Goal: Task Accomplishment & Management: Use online tool/utility

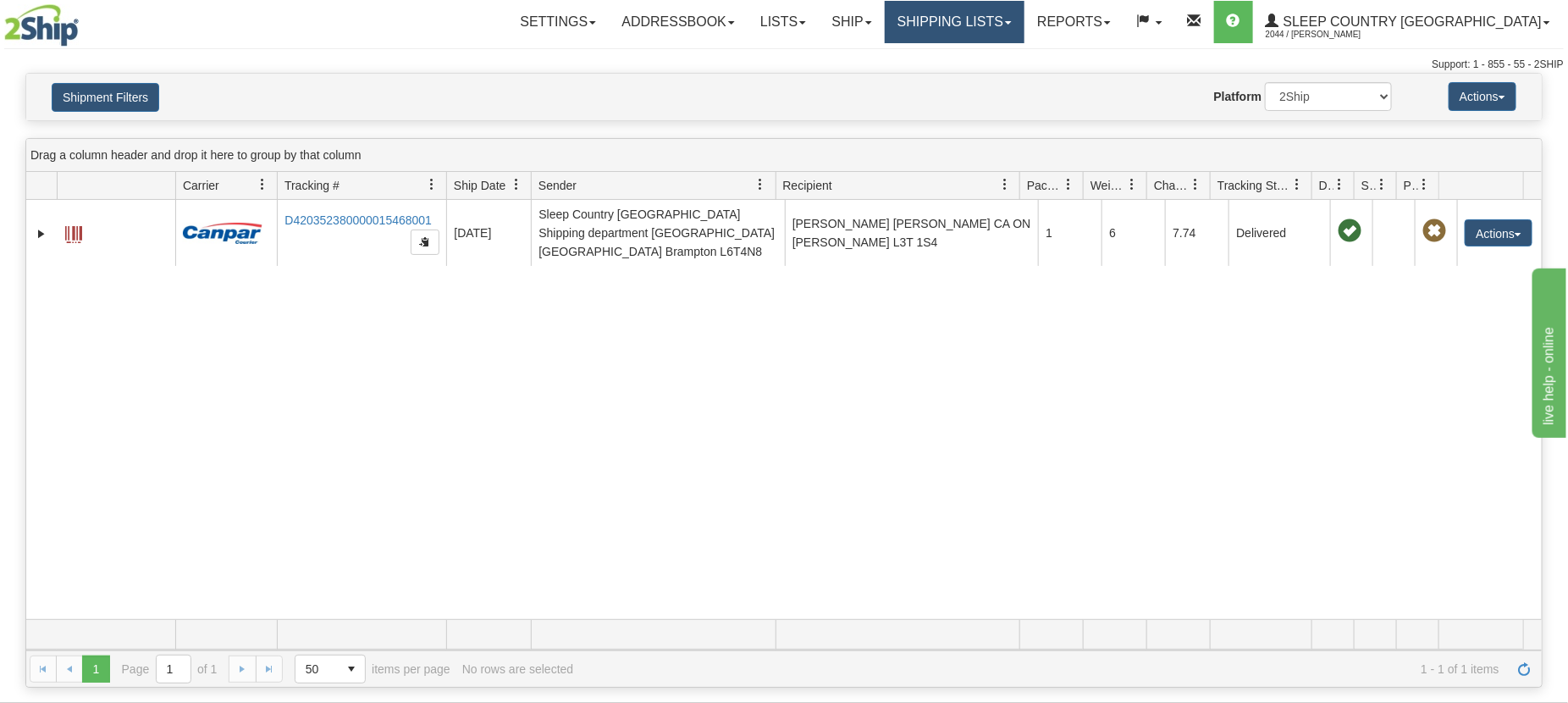
click at [1025, 27] on link "Shipping lists" at bounding box center [955, 22] width 140 height 43
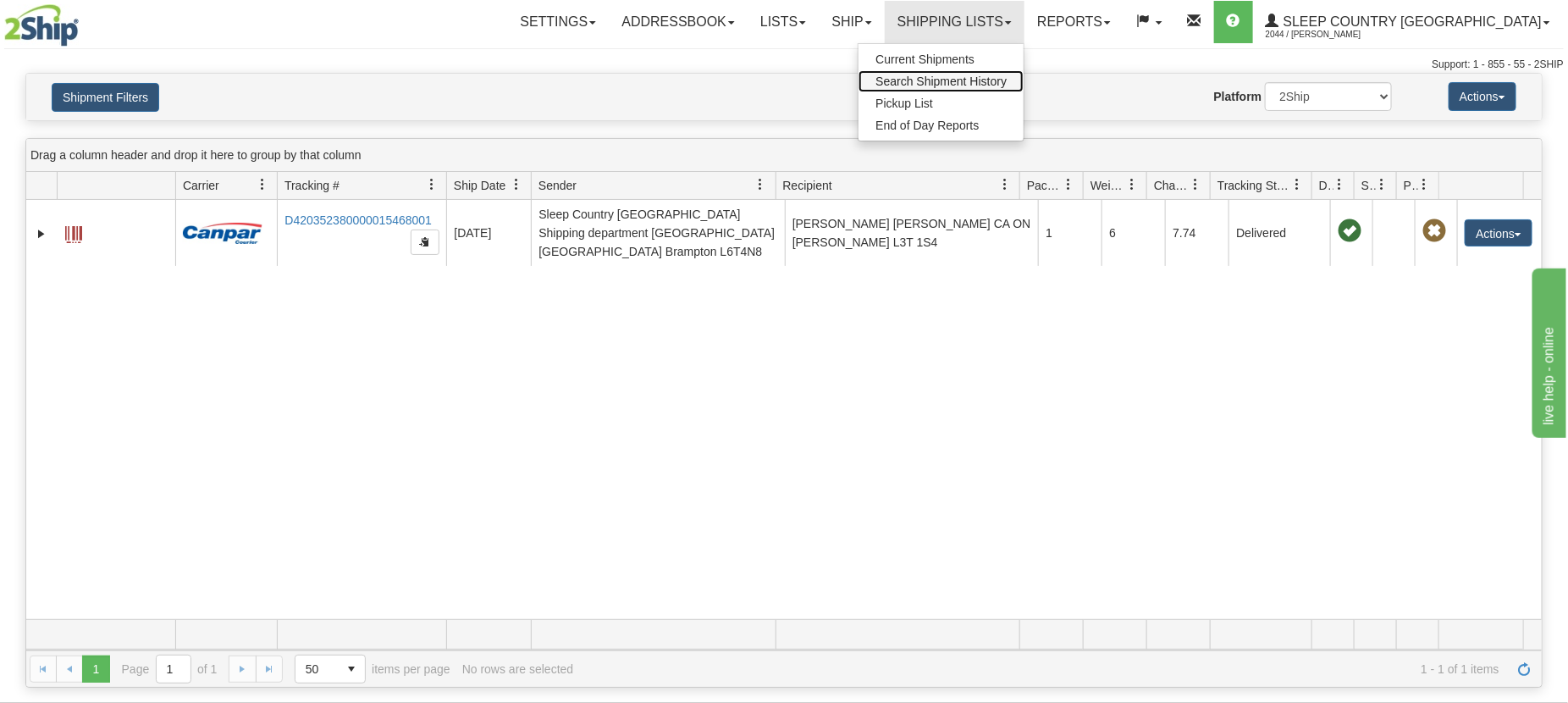
click at [1007, 82] on span "Search Shipment History" at bounding box center [941, 81] width 132 height 13
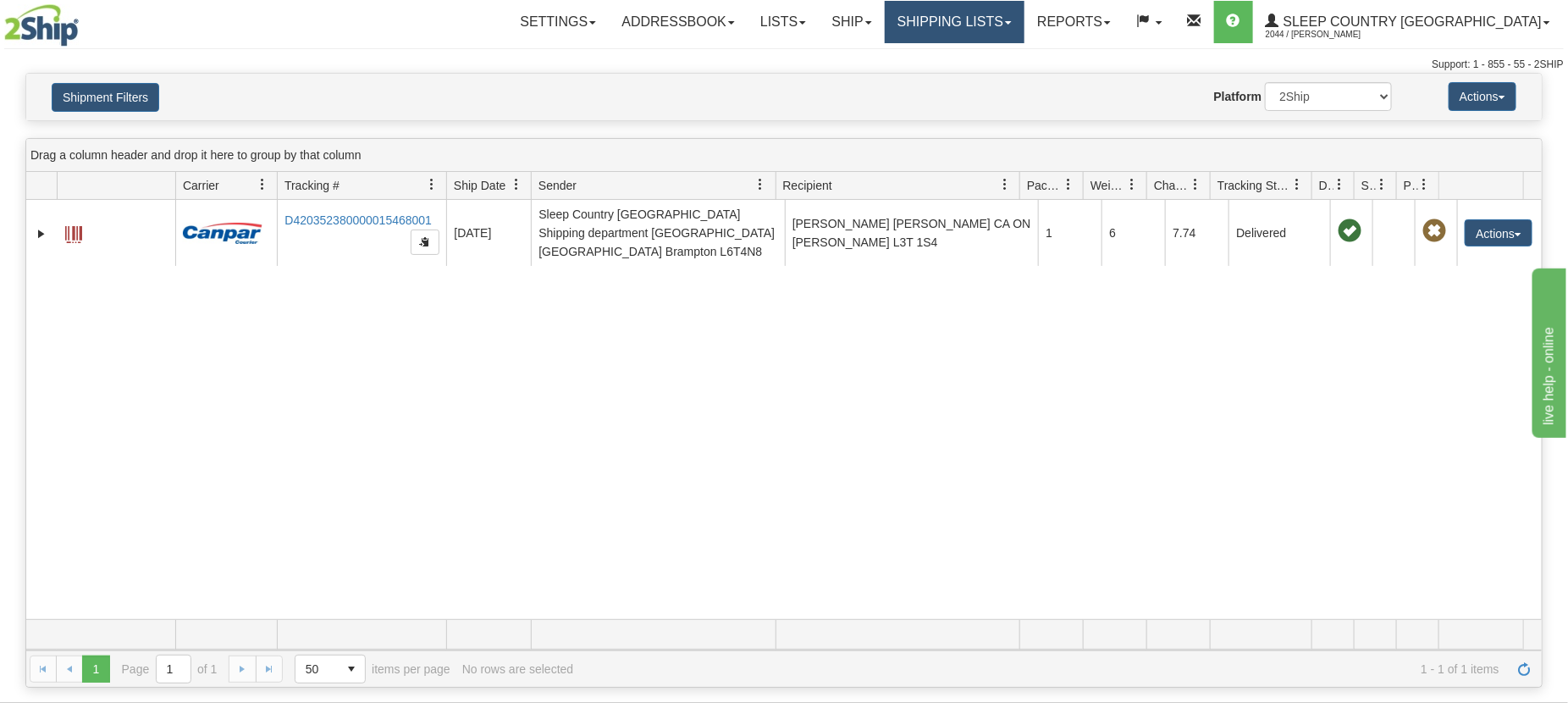
click at [1025, 22] on link "Shipping lists" at bounding box center [955, 22] width 140 height 43
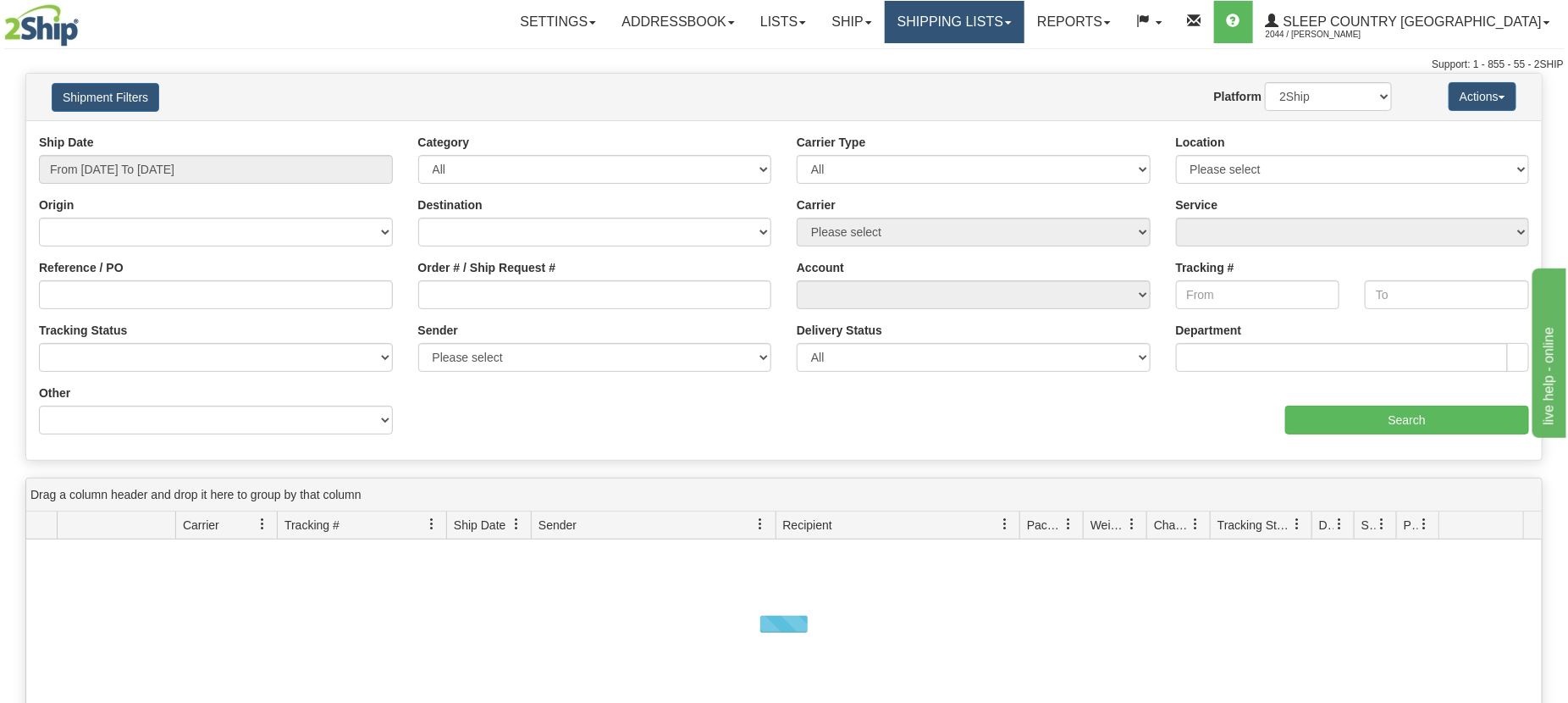
click at [1019, 24] on link "Shipping lists" at bounding box center [955, 22] width 140 height 43
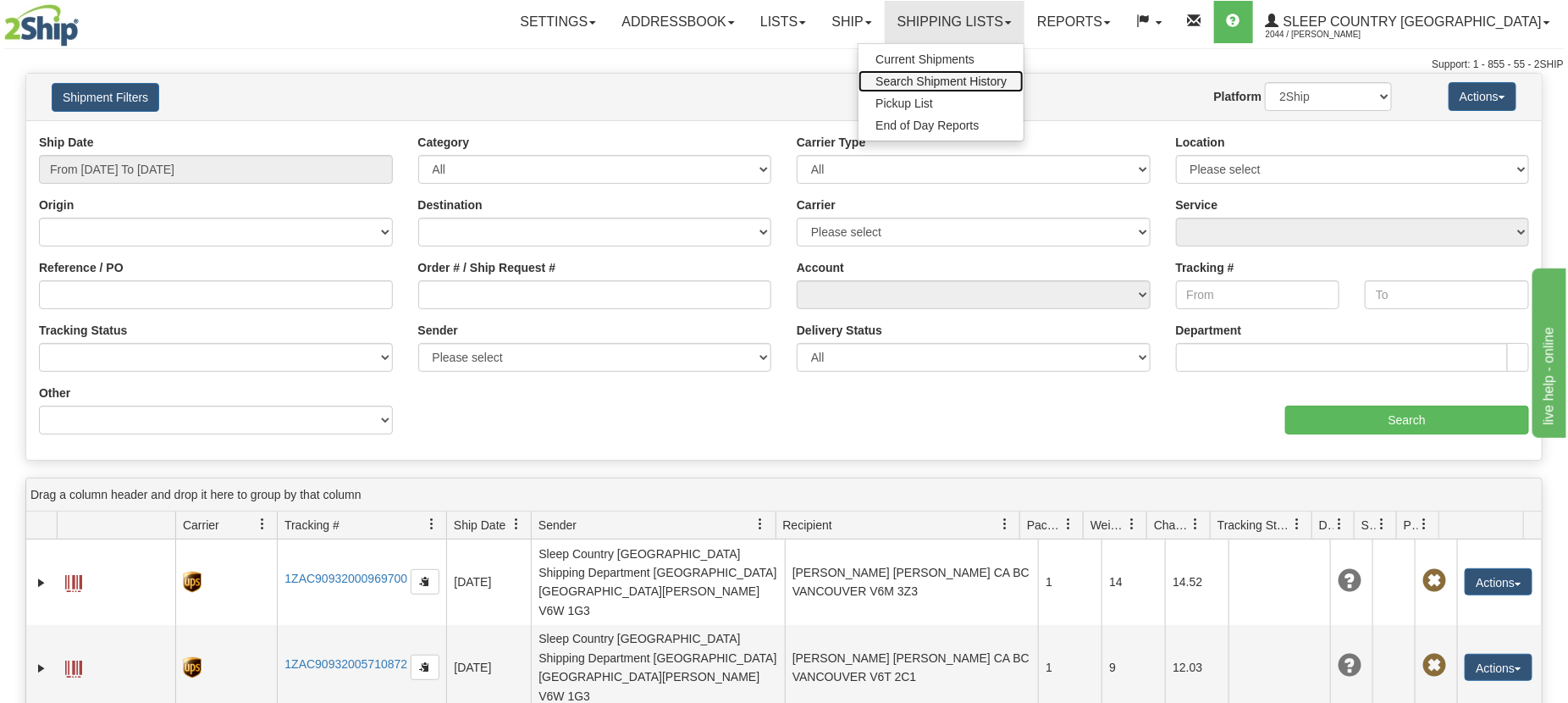
click at [1007, 79] on span "Search Shipment History" at bounding box center [941, 81] width 132 height 13
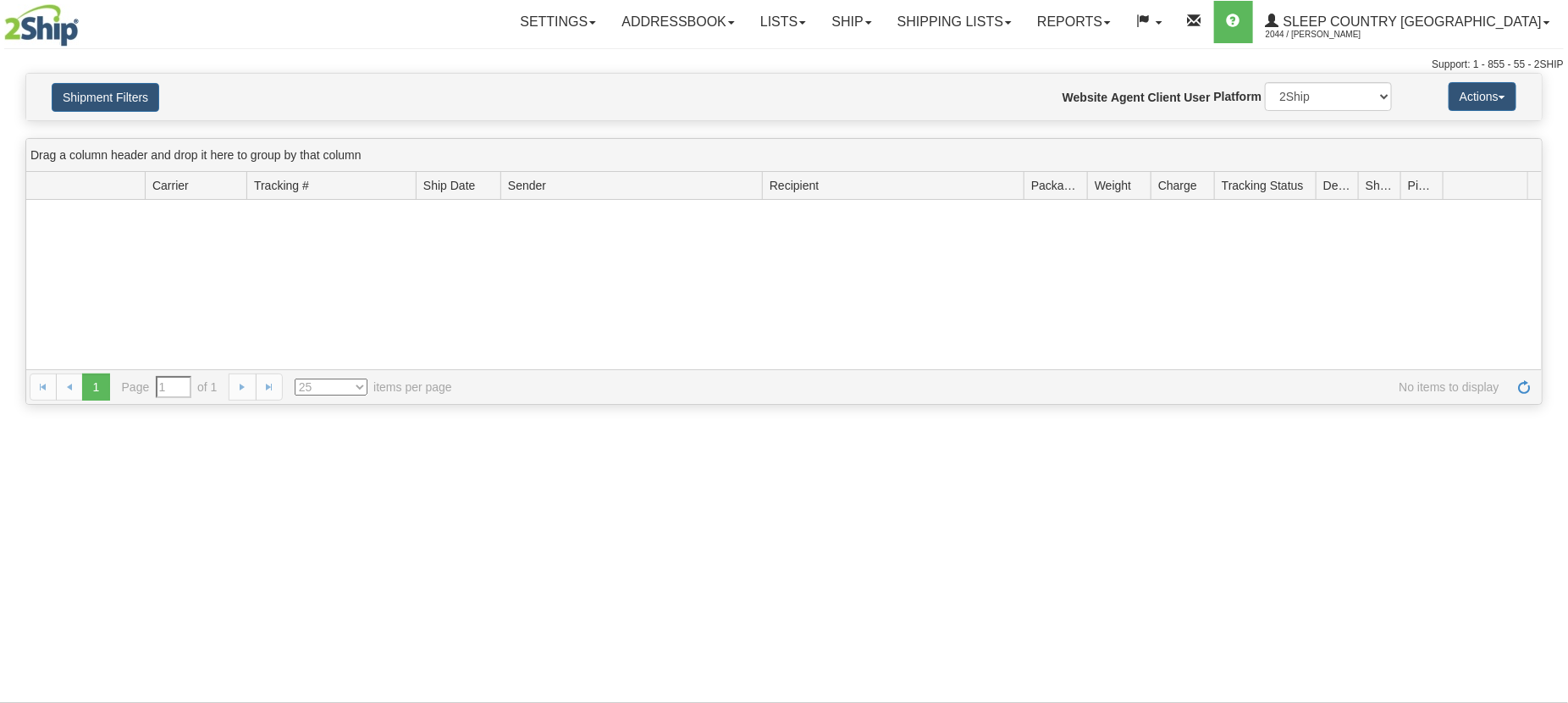
type input "From 10/09/2025 To 10/10/2025"
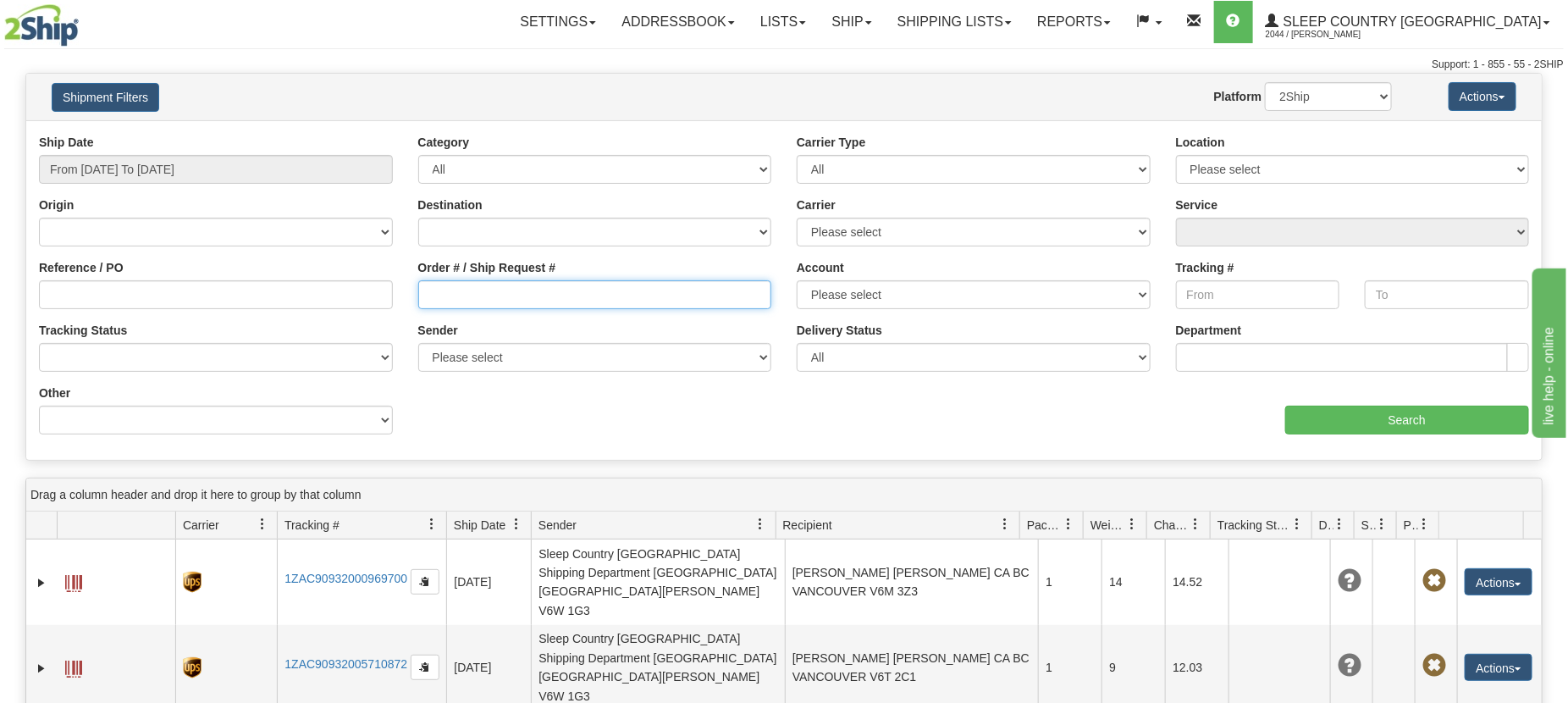
click at [468, 297] on input "Order # / Ship Request #" at bounding box center [596, 294] width 354 height 28
paste input "9000I144719"
type input "9000I144719"
click at [204, 170] on input "From 10/09/2025 To 10/10/2025" at bounding box center [216, 169] width 354 height 28
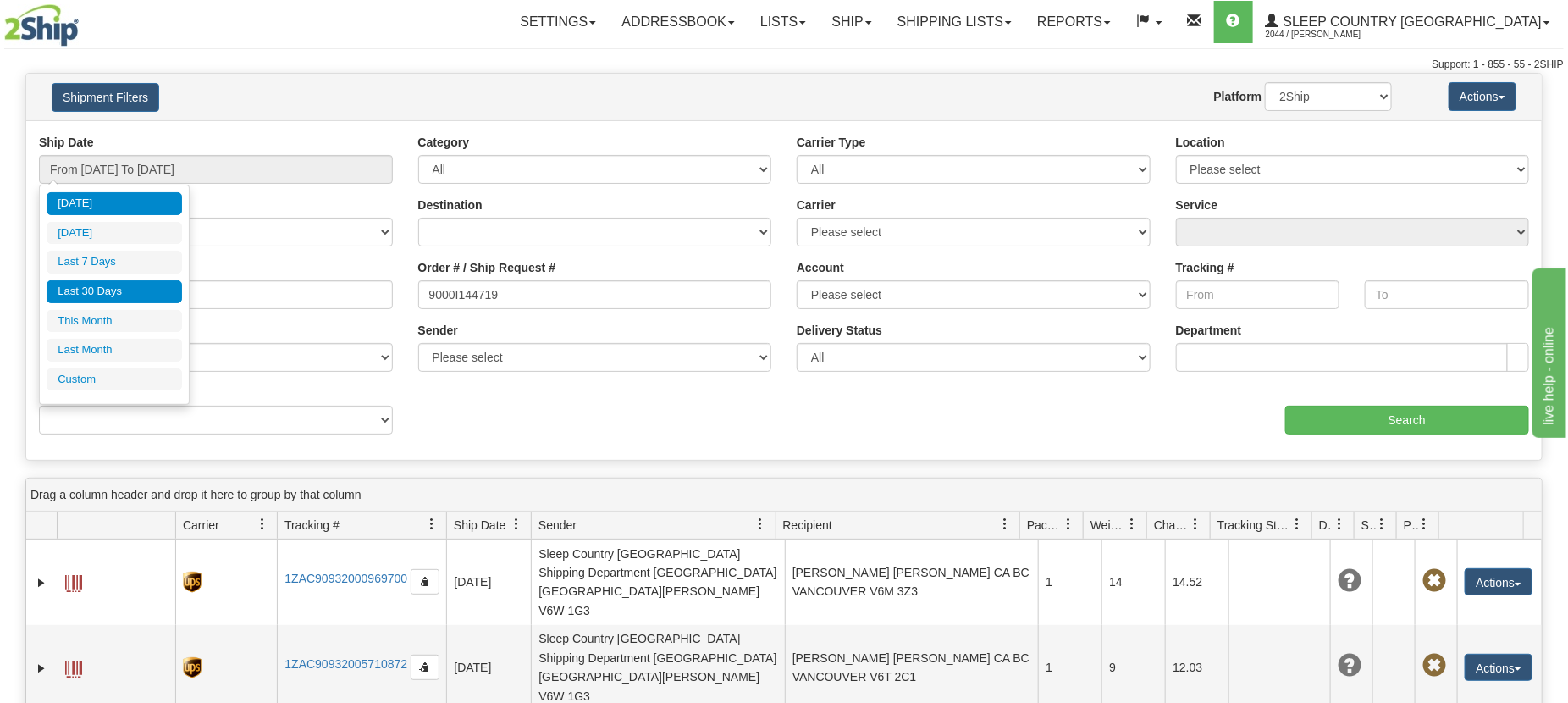
click at [102, 296] on li "Last 30 Days" at bounding box center [114, 292] width 135 height 23
type input "From 09/11/2025 To 10/10/2025"
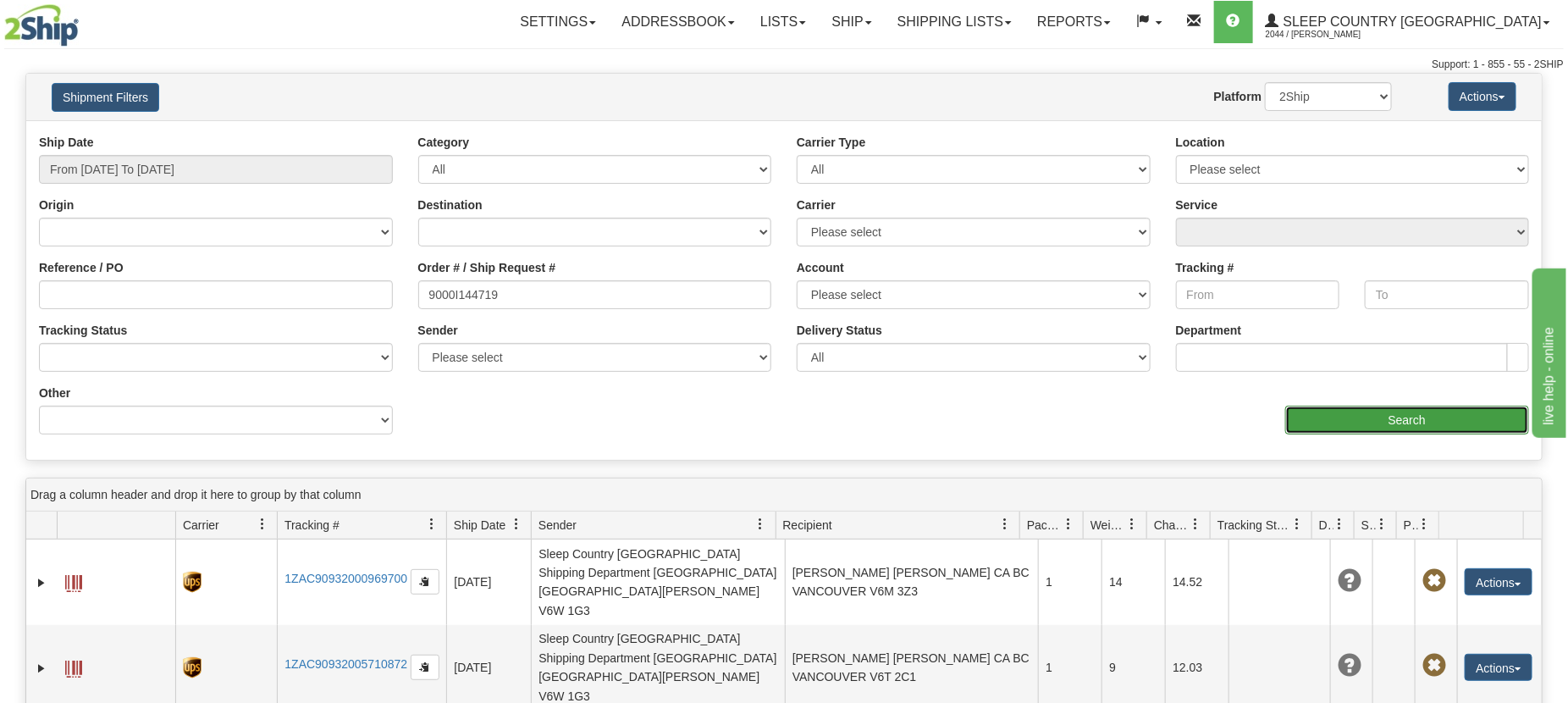
click at [1390, 418] on input "Search" at bounding box center [1407, 419] width 244 height 28
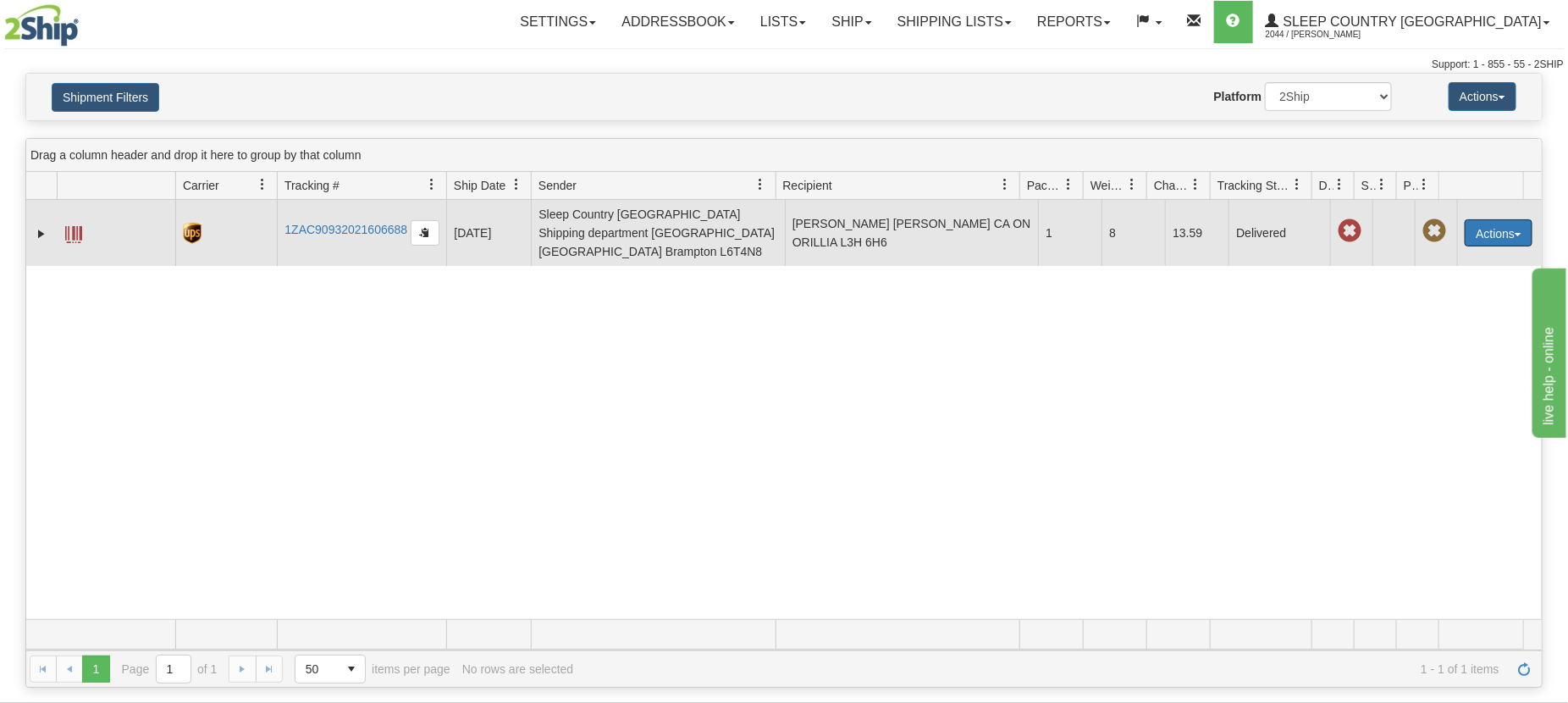
drag, startPoint x: 1477, startPoint y: 219, endPoint x: 1487, endPoint y: 250, distance: 32.6
click at [1477, 220] on button "Actions" at bounding box center [1499, 233] width 68 height 27
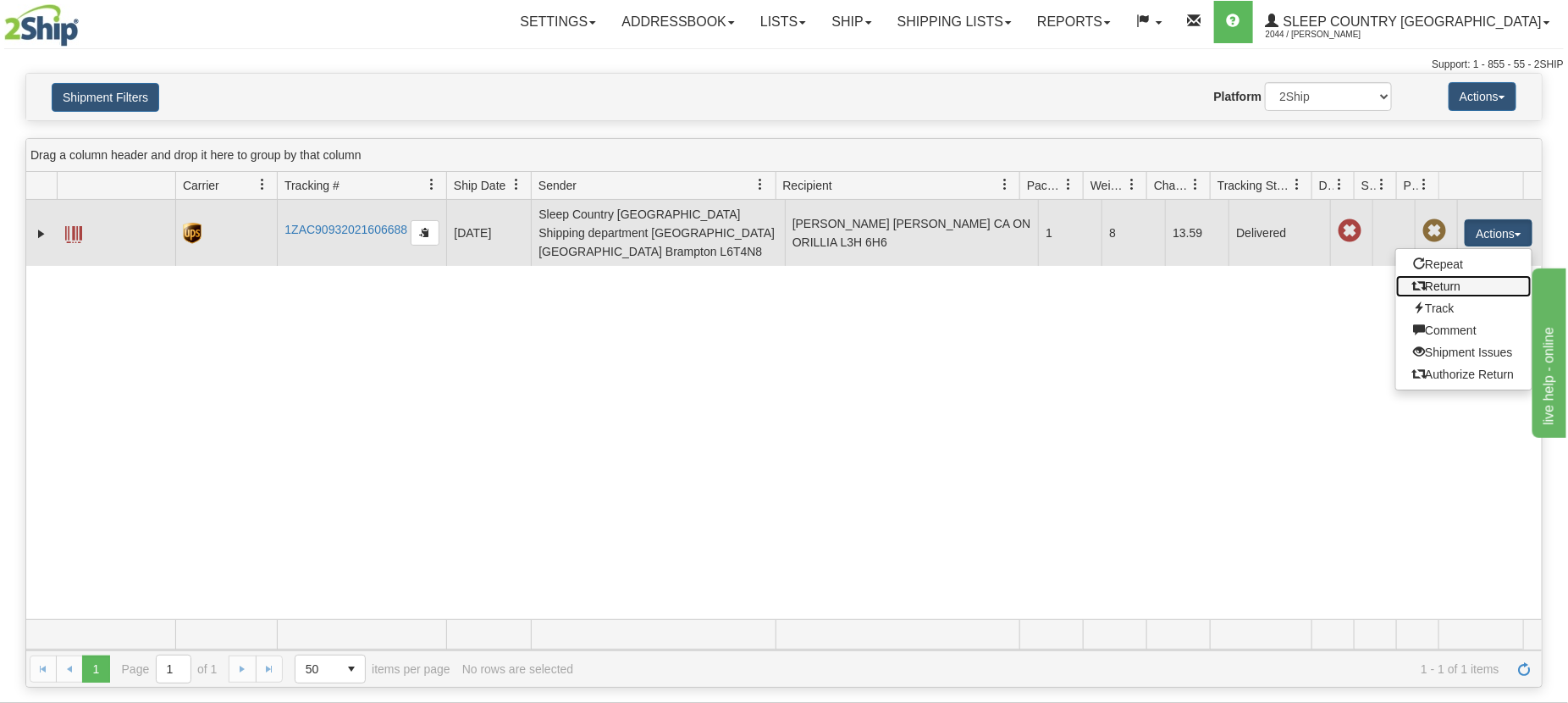
click at [1434, 277] on link "Return" at bounding box center [1464, 286] width 135 height 22
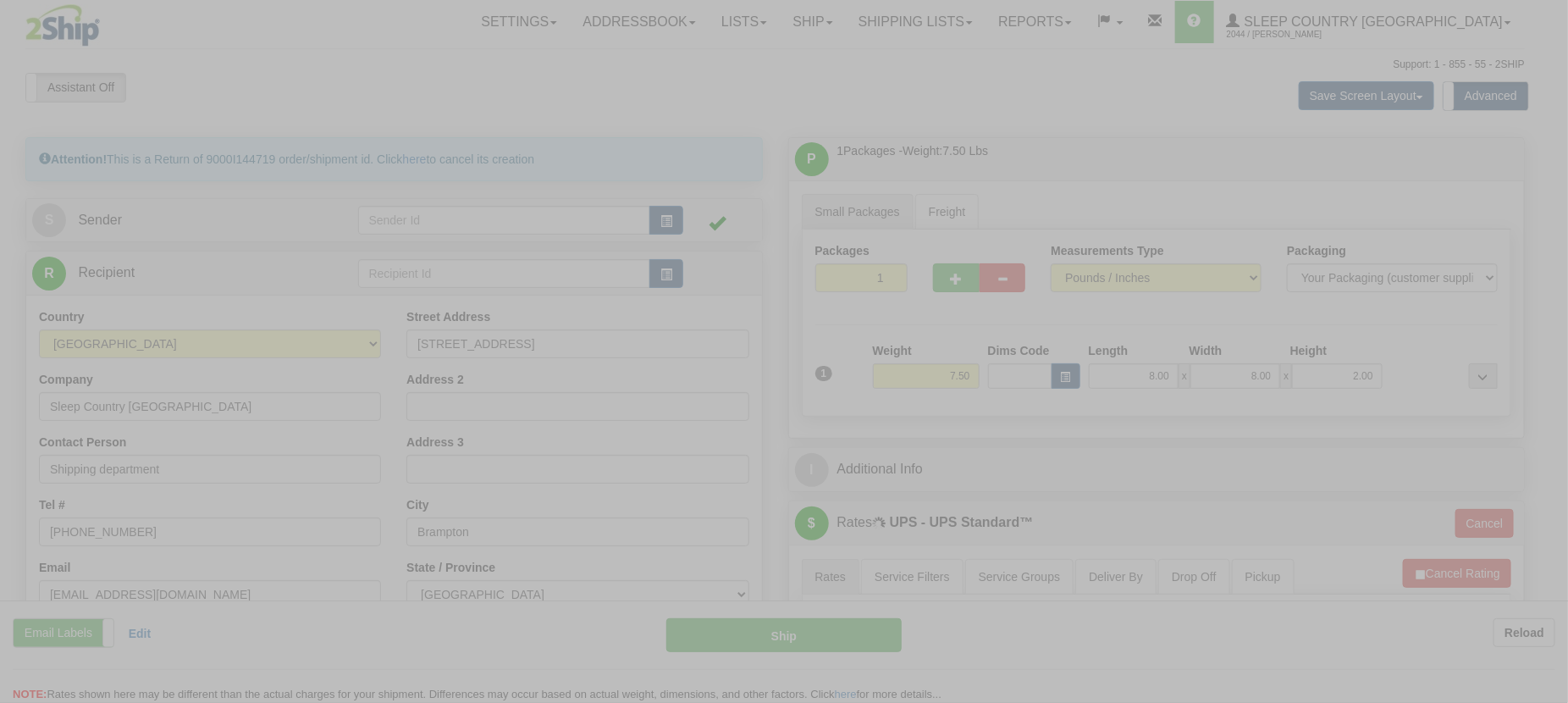
type input "11"
type input "09:23"
type input "16:00"
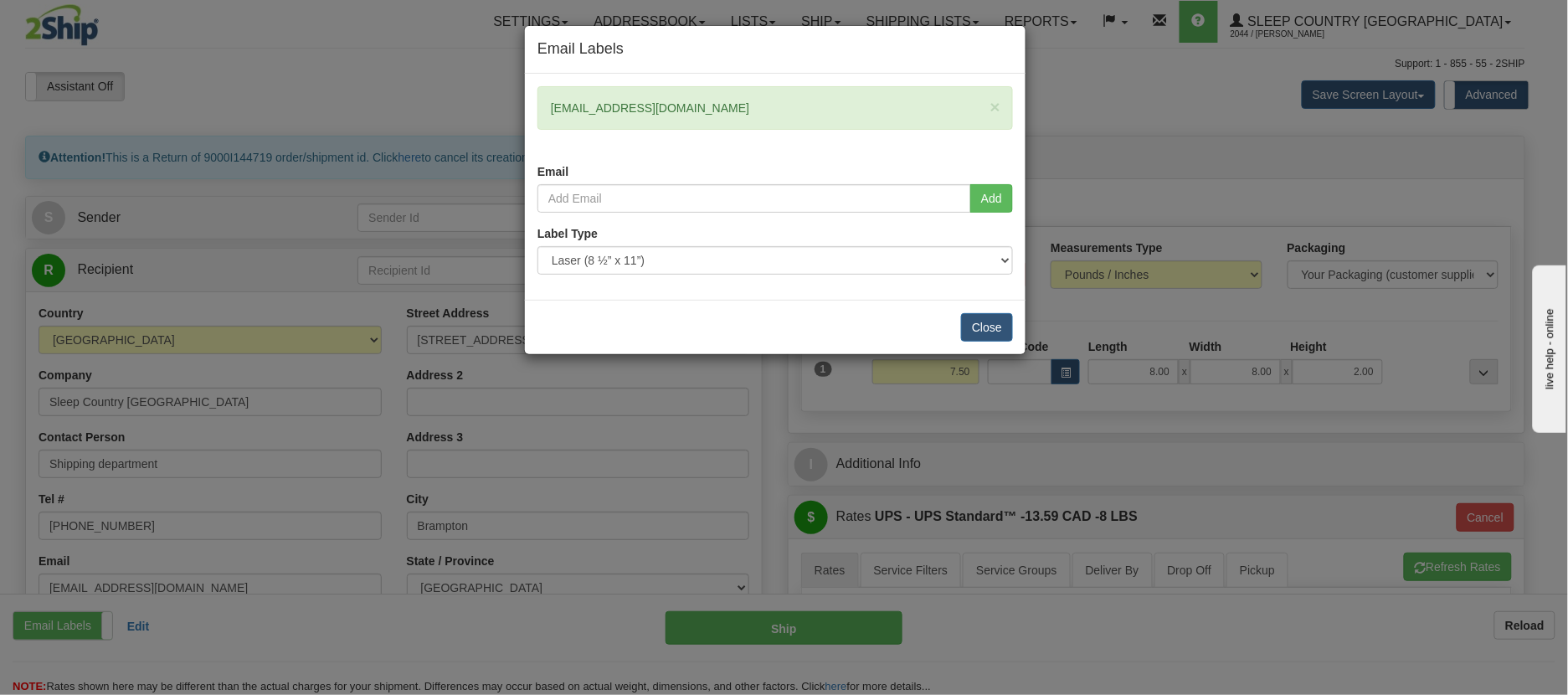
drag, startPoint x: 665, startPoint y: 107, endPoint x: 545, endPoint y: 107, distance: 120.0
click at [545, 107] on div "× oldrieve@proton.me" at bounding box center [775, 108] width 475 height 44
copy div "oldrieve@proton.me"
click at [984, 324] on button "Close" at bounding box center [987, 327] width 52 height 28
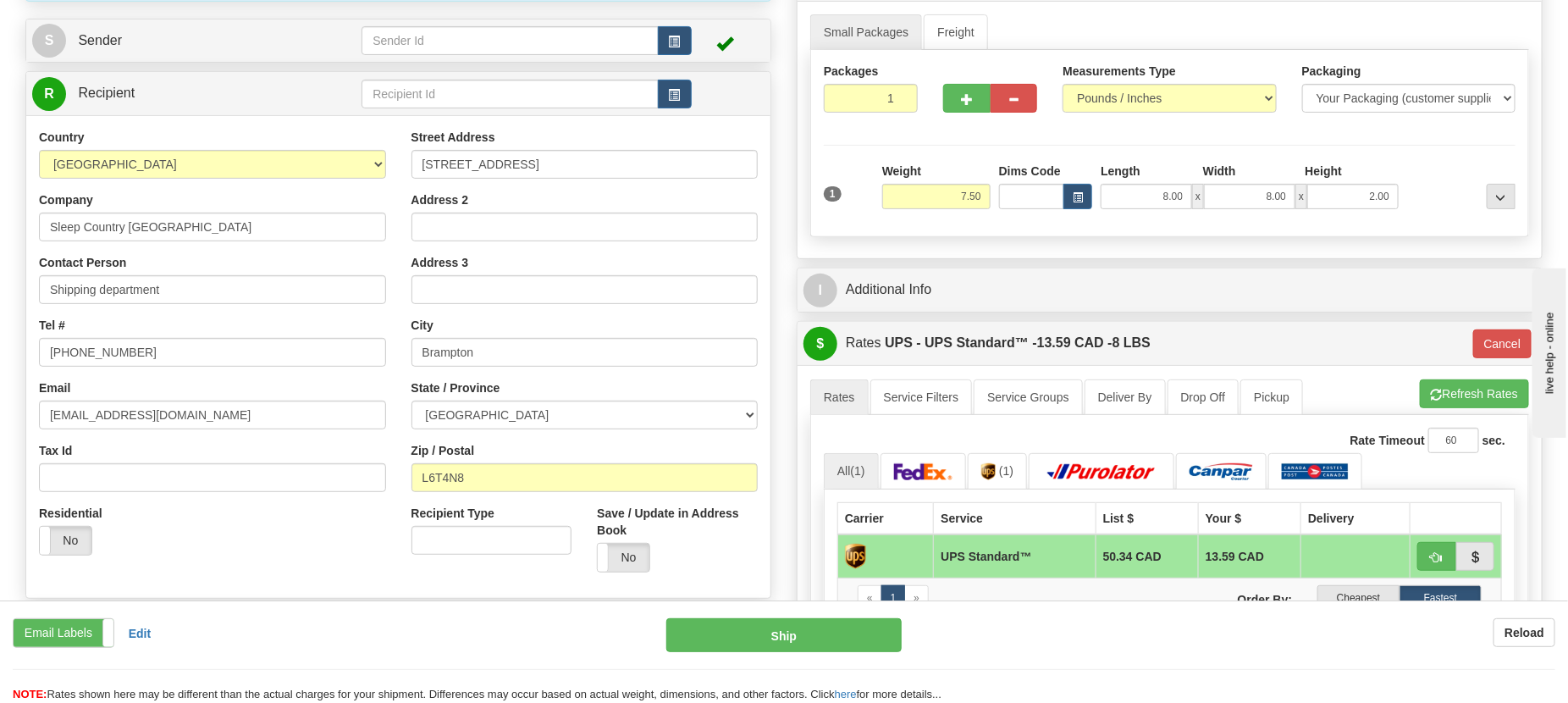
scroll to position [212, 0]
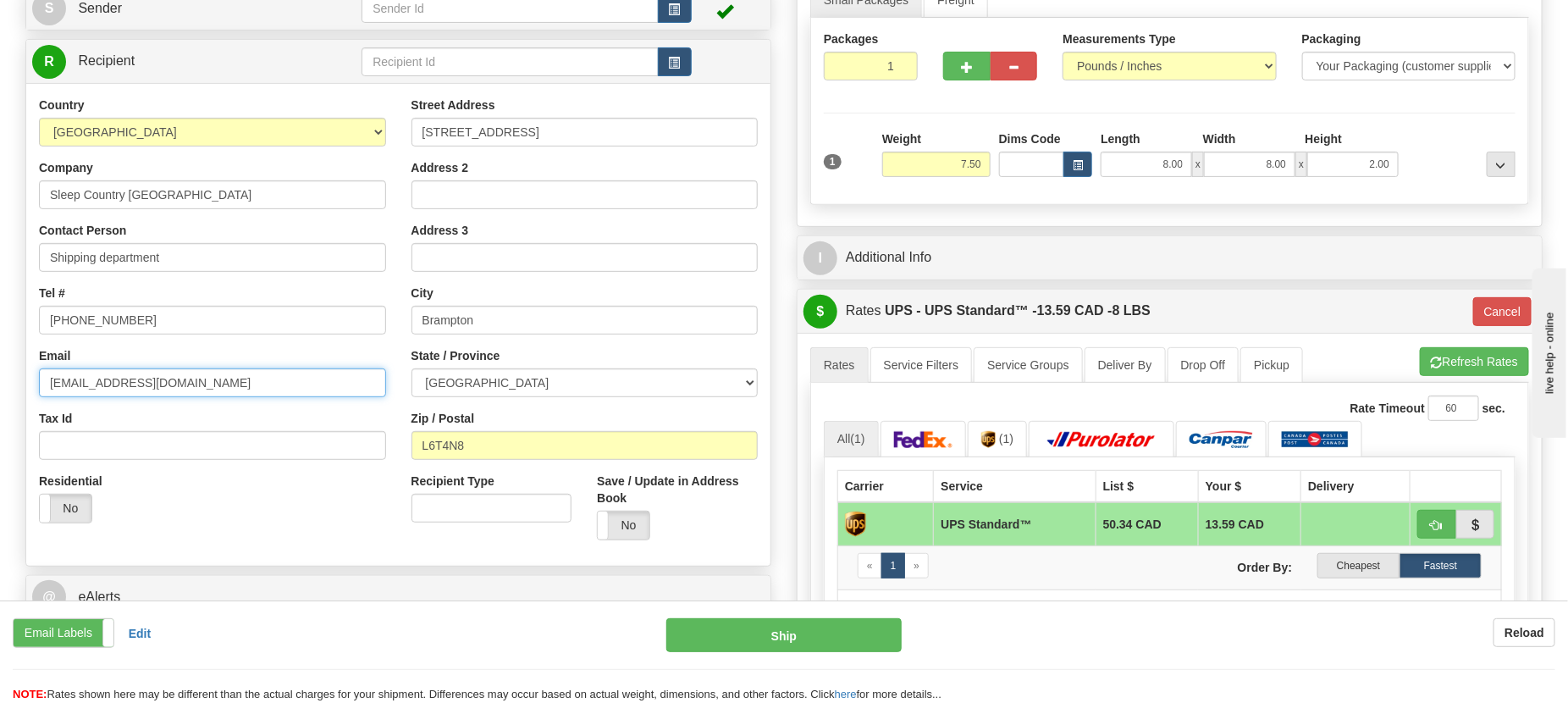
drag, startPoint x: 285, startPoint y: 387, endPoint x: -108, endPoint y: 383, distance: 393.0
click at [0, 383] on html "Training Course Close Toggle navigation Settings Shipping Preferences New Sende…" at bounding box center [784, 140] width 1568 height 703
paste input "oldrieve@proton.me"
type input "oldrieve@proton.me"
click at [519, 202] on input "Address 2" at bounding box center [585, 195] width 348 height 28
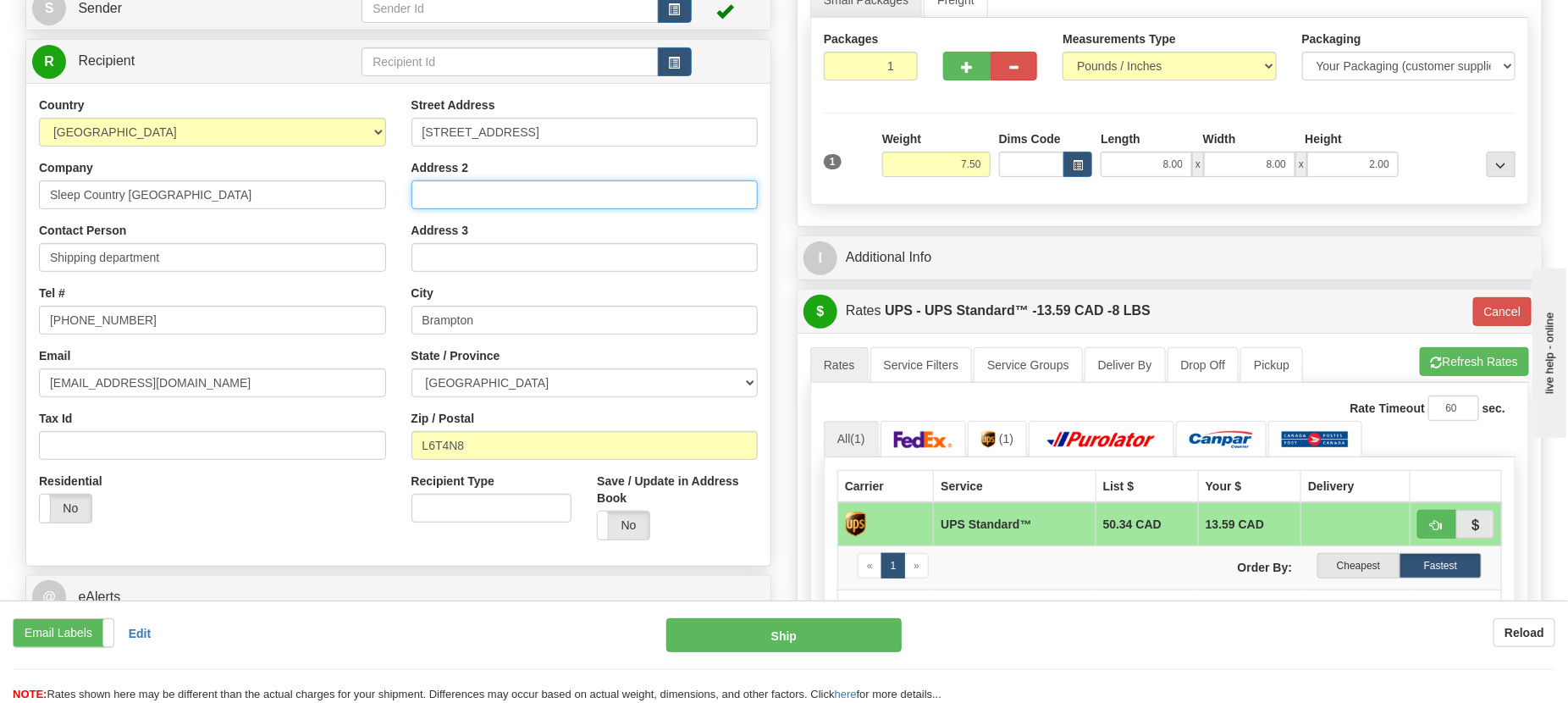
type input "UNIT 1"
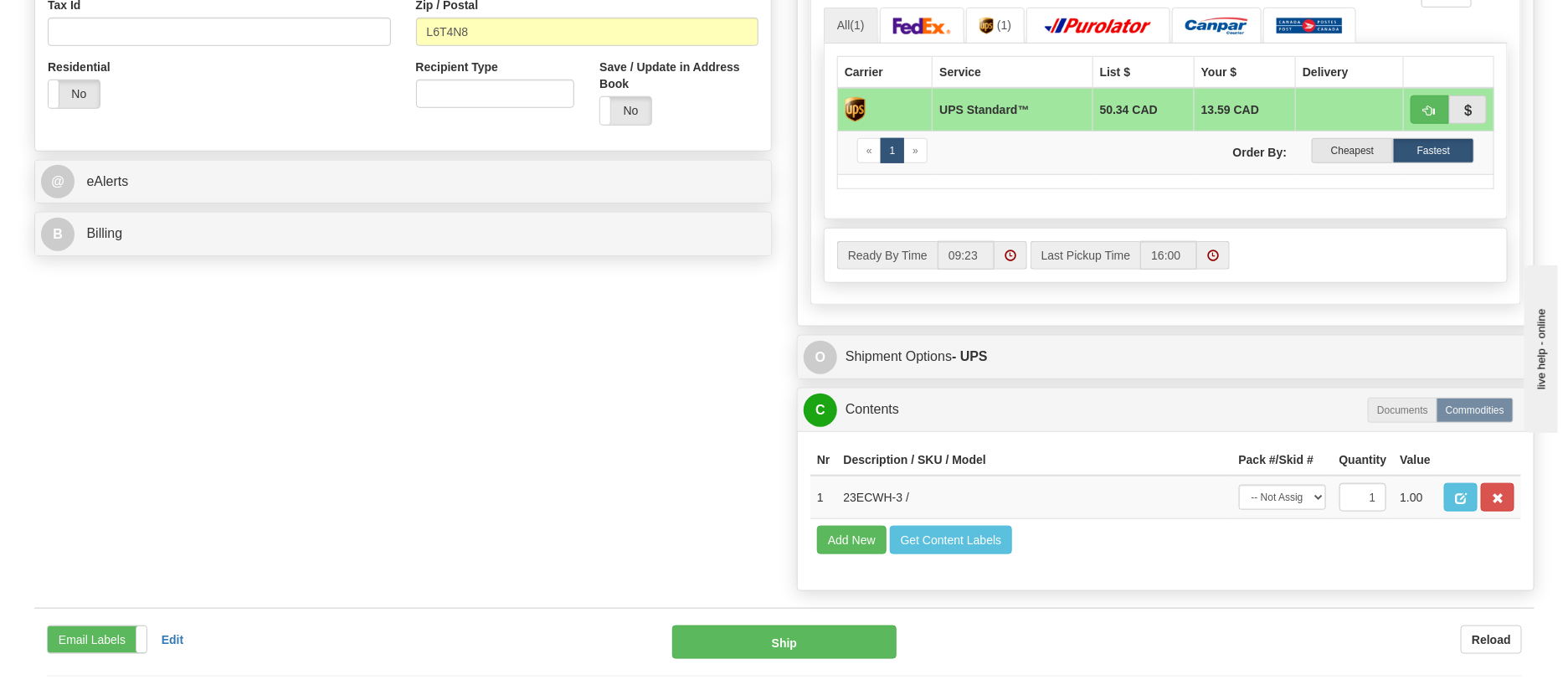
scroll to position [733, 0]
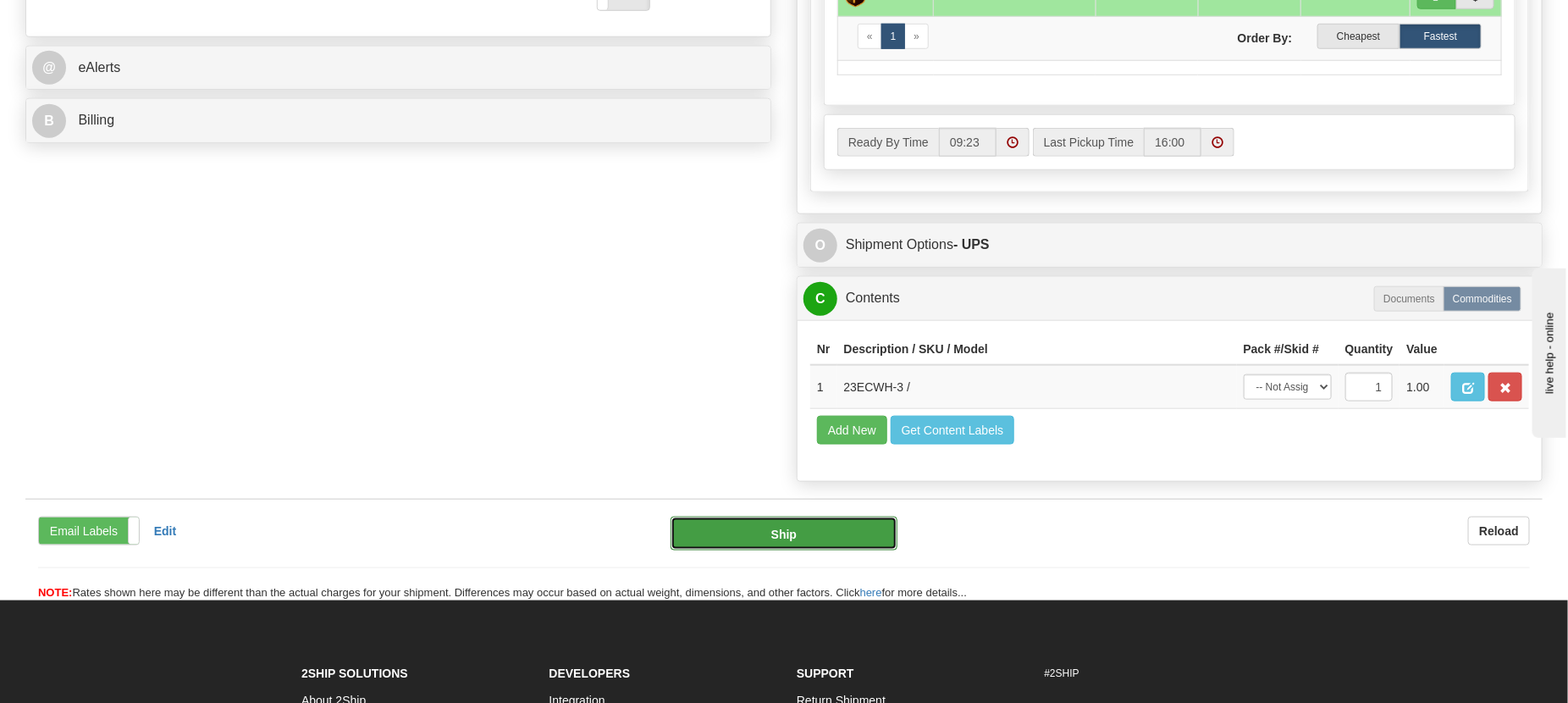
click at [780, 550] on button "Ship" at bounding box center [785, 533] width 228 height 34
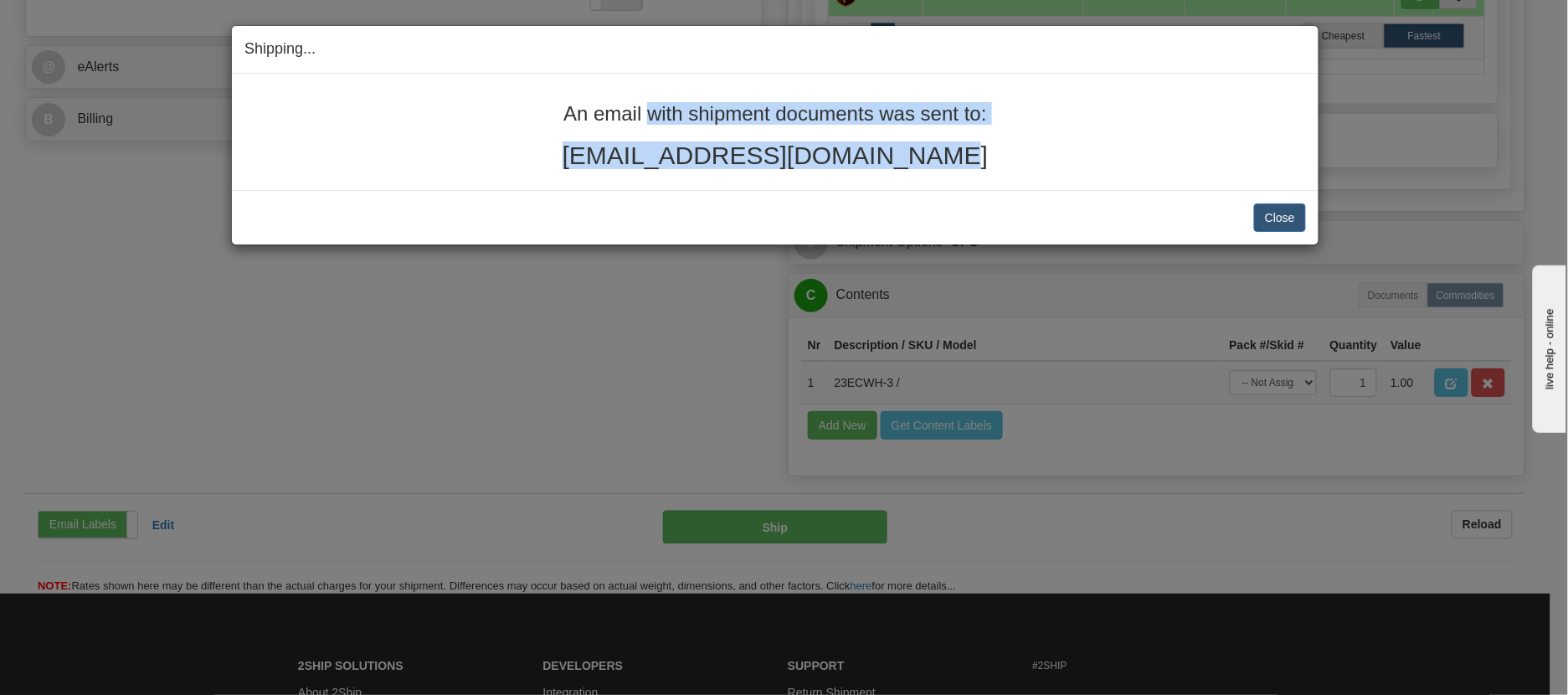
drag, startPoint x: 926, startPoint y: 159, endPoint x: 551, endPoint y: 109, distance: 378.3
click at [551, 109] on div "An email with shipment documents was sent to: oldrieve@proton.me" at bounding box center [775, 135] width 1062 height 66
copy div "An email with shipment documents was sent to: oldrieve@proton.me"
click at [1288, 218] on button "Close" at bounding box center [1280, 218] width 52 height 28
